Goal: Task Accomplishment & Management: Use online tool/utility

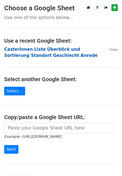
click at [12, 51] on strong "CasterInnen Liste Überblick und Sortierung Standort Geschlecht Anrede" at bounding box center [50, 52] width 93 height 11
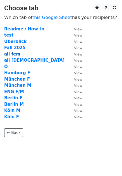
click at [15, 55] on strong "all fem" at bounding box center [12, 54] width 16 height 5
